Goal: Navigation & Orientation: Find specific page/section

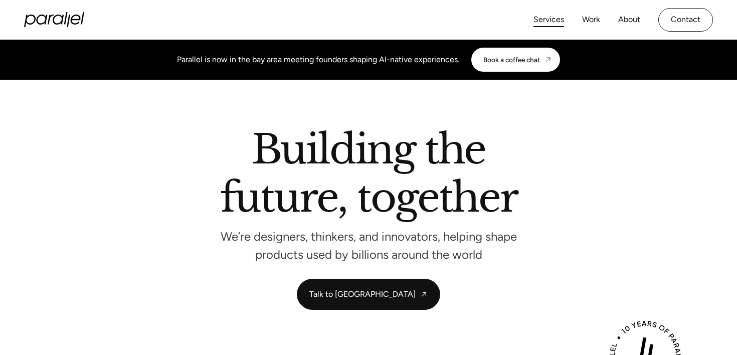
click at [549, 17] on link "Services" at bounding box center [549, 20] width 31 height 15
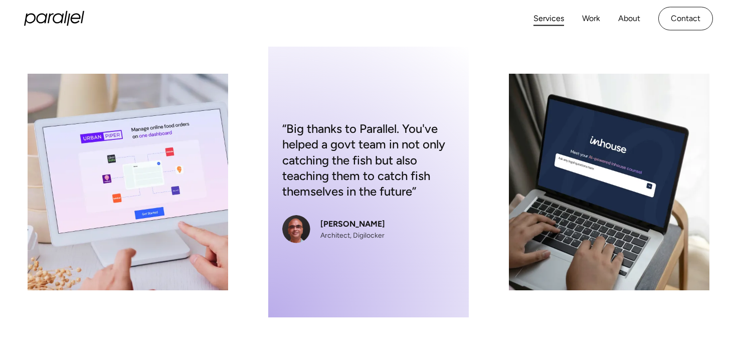
scroll to position [171, 0]
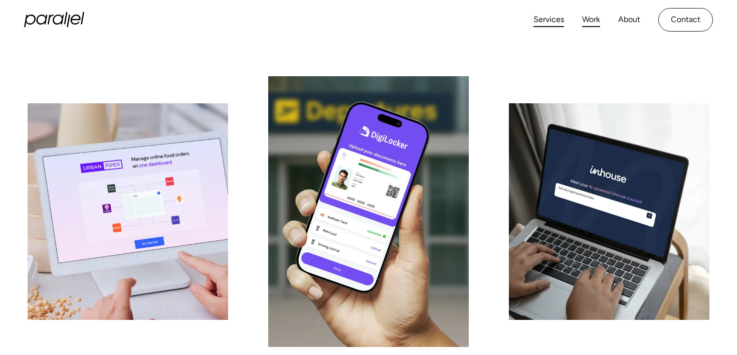
click at [595, 21] on link "Work" at bounding box center [591, 20] width 18 height 15
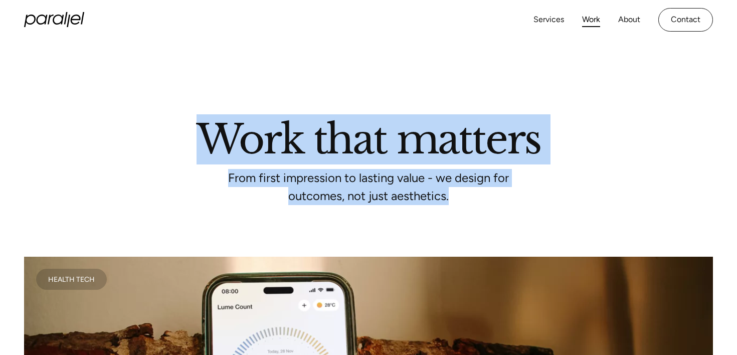
drag, startPoint x: 205, startPoint y: 132, endPoint x: 467, endPoint y: 199, distance: 270.2
click at [467, 199] on div "Work that matters From first impression to lasting value - we design for outcom…" at bounding box center [368, 160] width 689 height 81
click at [272, 132] on h2 "Work that matters" at bounding box center [369, 137] width 572 height 34
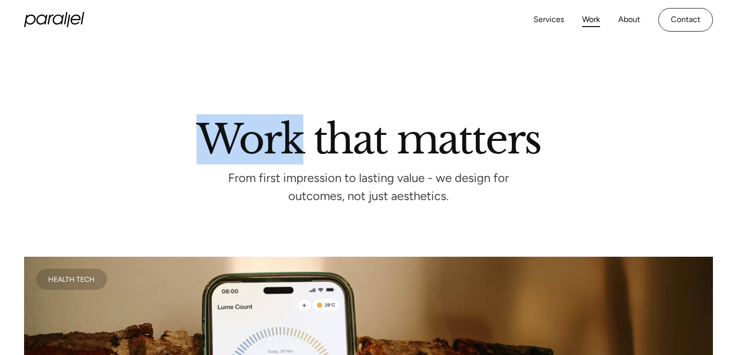
click at [272, 132] on h2 "Work that matters" at bounding box center [369, 137] width 572 height 34
